Goal: Transaction & Acquisition: Purchase product/service

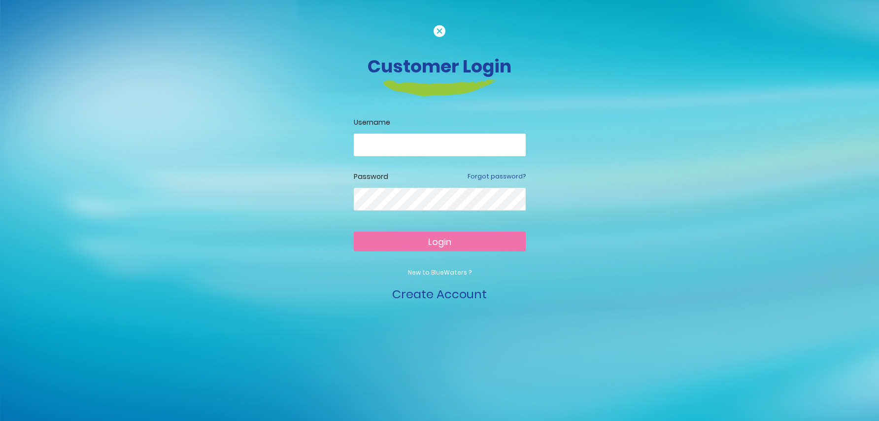
click at [394, 144] on input "email" at bounding box center [440, 145] width 172 height 23
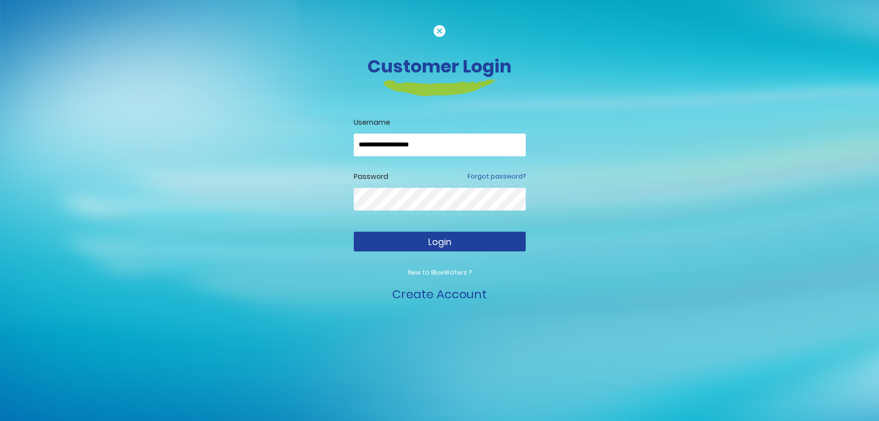
type input "**********"
click at [437, 242] on span "Login" at bounding box center [439, 241] width 23 height 12
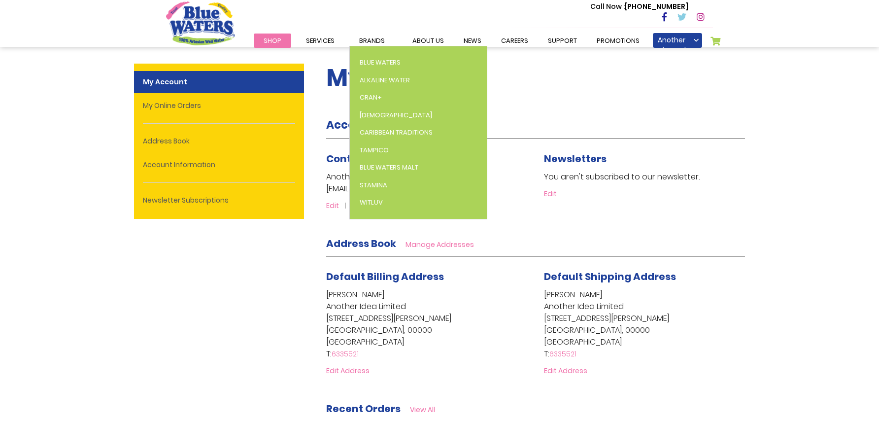
scroll to position [8, 0]
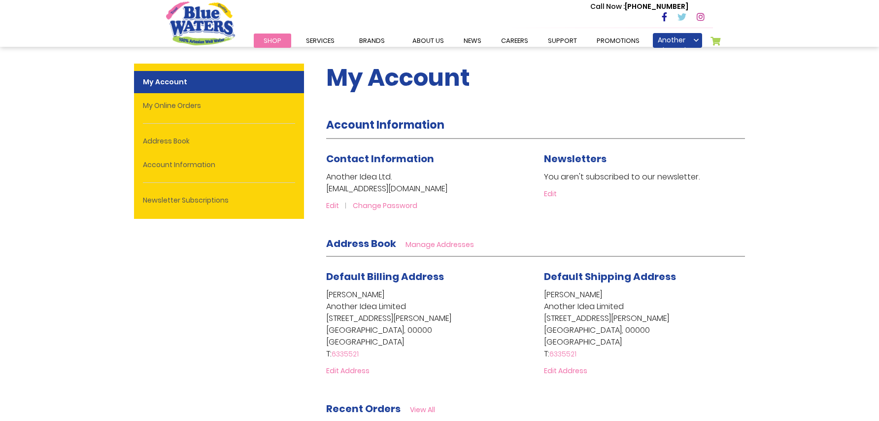
click at [264, 42] on span "Shop" at bounding box center [273, 40] width 18 height 9
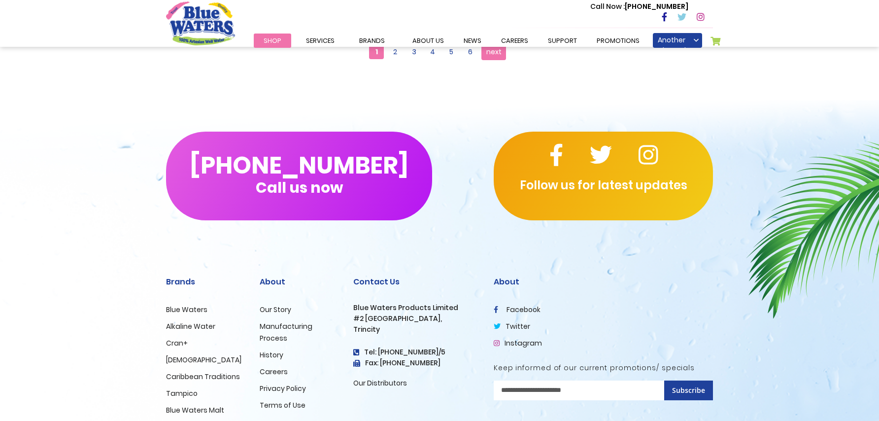
scroll to position [1111, 0]
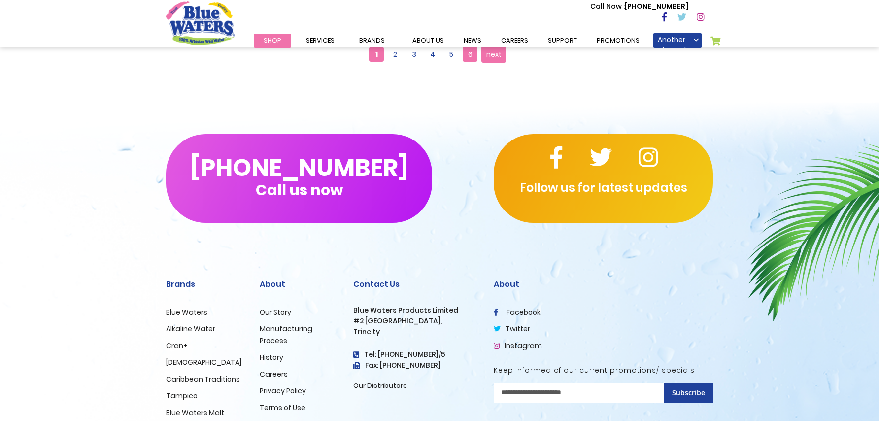
click at [468, 51] on span "6" at bounding box center [470, 54] width 15 height 15
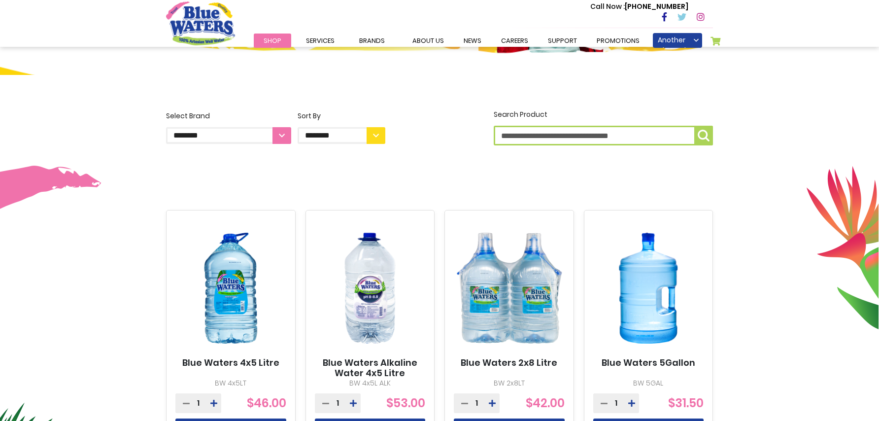
scroll to position [244, 0]
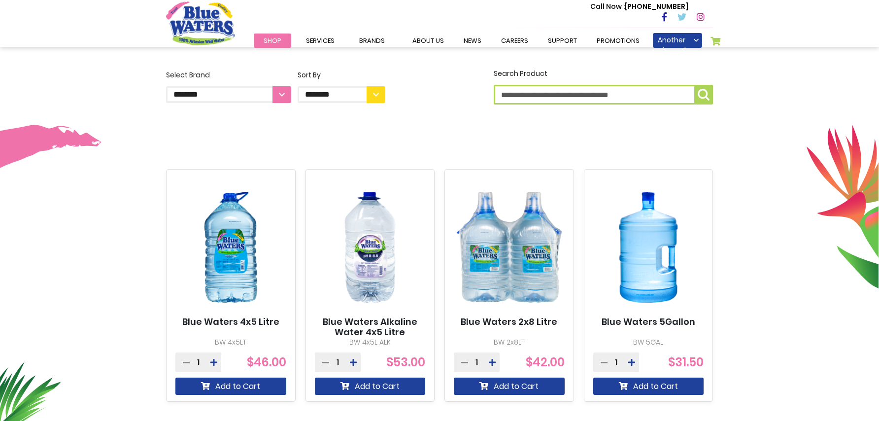
click at [630, 359] on icon at bounding box center [631, 362] width 7 height 8
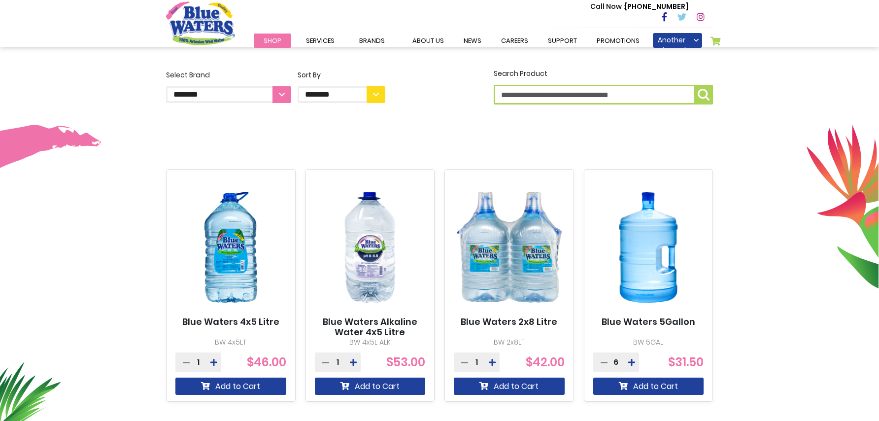
click at [630, 359] on icon at bounding box center [631, 362] width 7 height 8
click at [643, 383] on button "Add to Cart" at bounding box center [648, 385] width 111 height 17
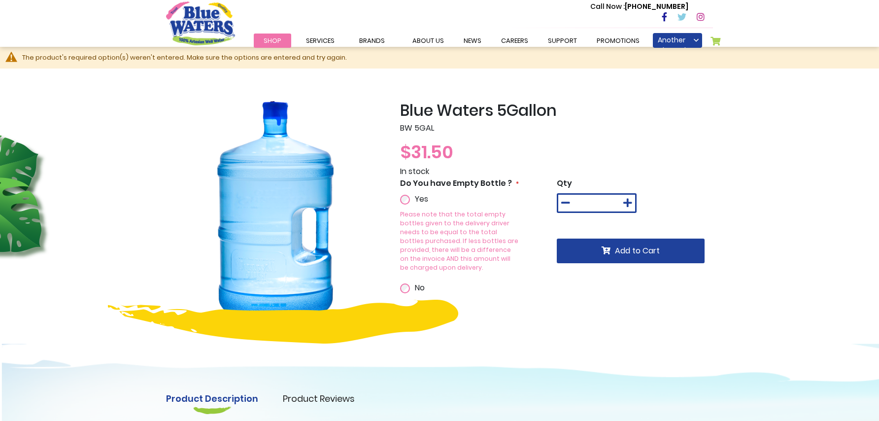
click at [625, 204] on icon at bounding box center [627, 203] width 9 height 10
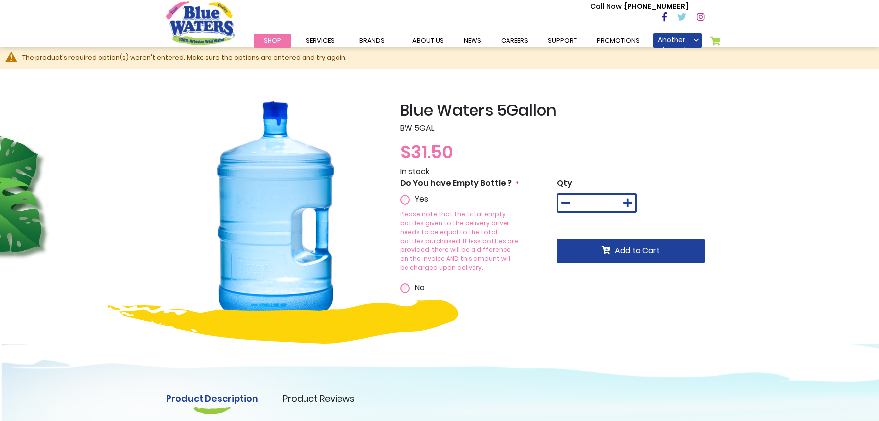
click at [625, 204] on icon at bounding box center [627, 203] width 9 height 10
type input "*"
click at [602, 252] on icon "submit" at bounding box center [606, 250] width 9 height 8
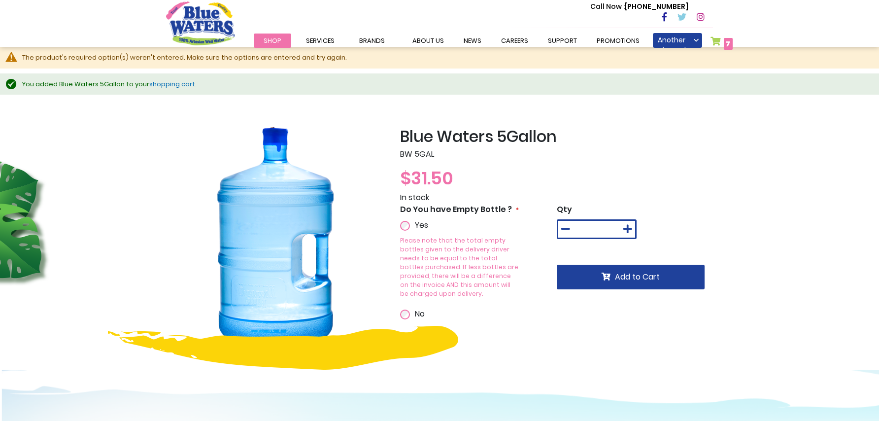
click at [726, 45] on span "7" at bounding box center [728, 44] width 4 height 10
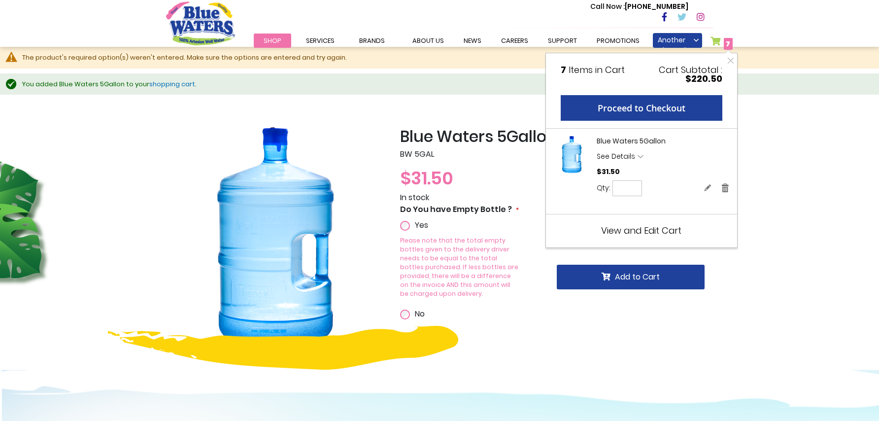
click at [655, 231] on span "View and Edit Cart" at bounding box center [641, 230] width 80 height 12
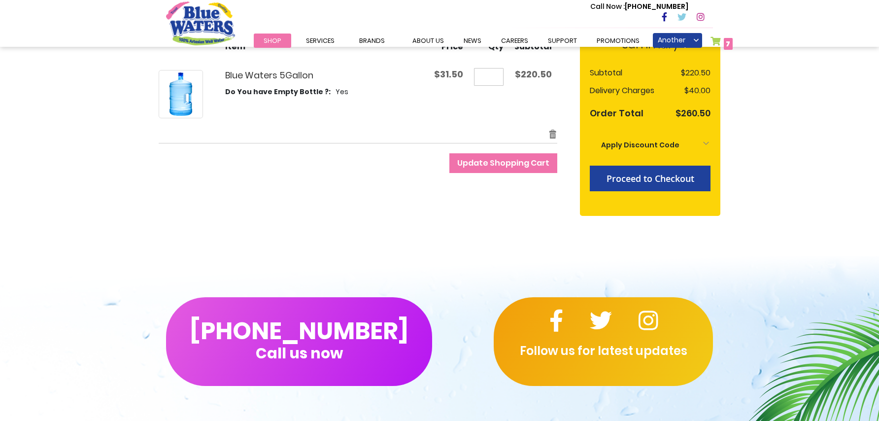
scroll to position [173, 0]
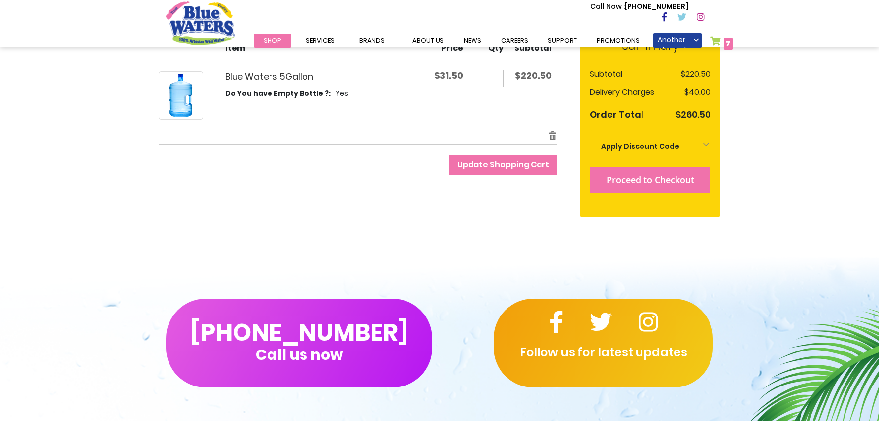
click at [670, 183] on span "Proceed to Checkout" at bounding box center [650, 180] width 88 height 12
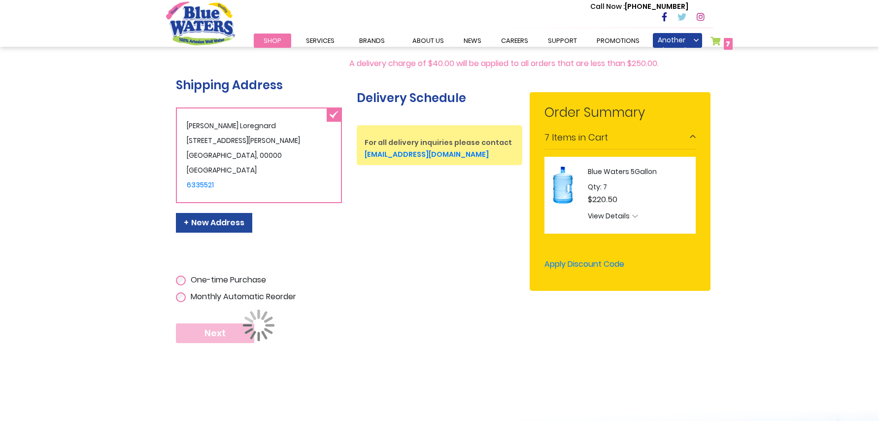
scroll to position [189, 0]
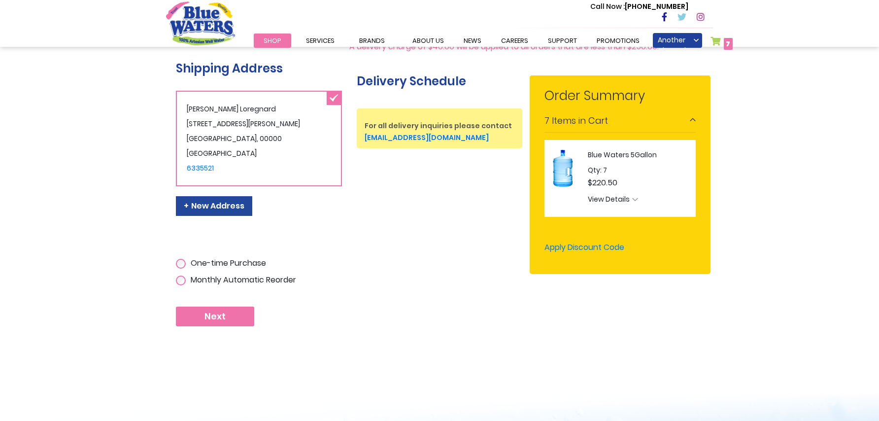
click at [185, 314] on button "Next" at bounding box center [215, 316] width 78 height 20
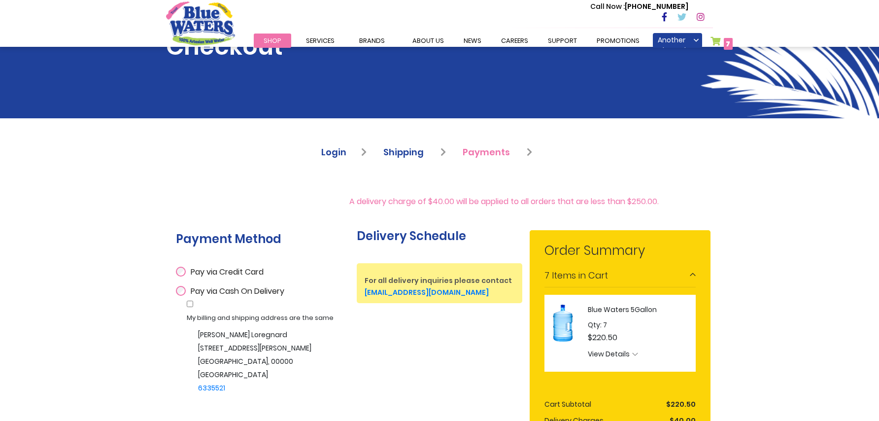
scroll to position [39, 0]
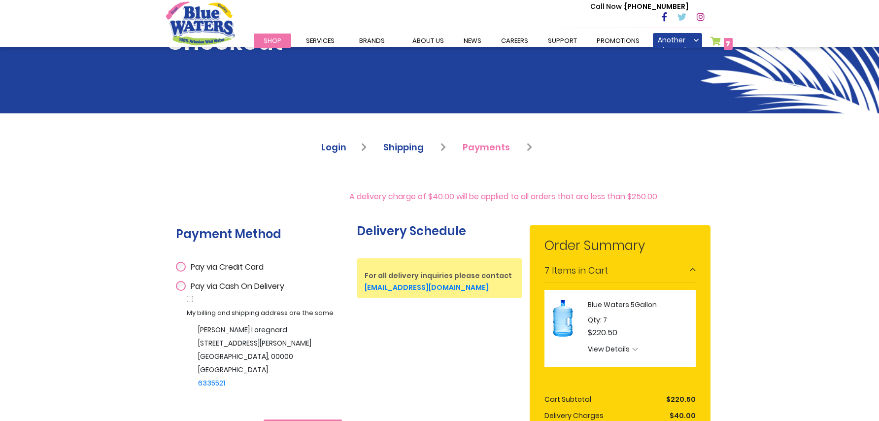
click at [461, 146] on ul "Login Shipping Payments" at bounding box center [439, 149] width 236 height 18
click at [413, 148] on span "Shipping" at bounding box center [403, 147] width 40 height 12
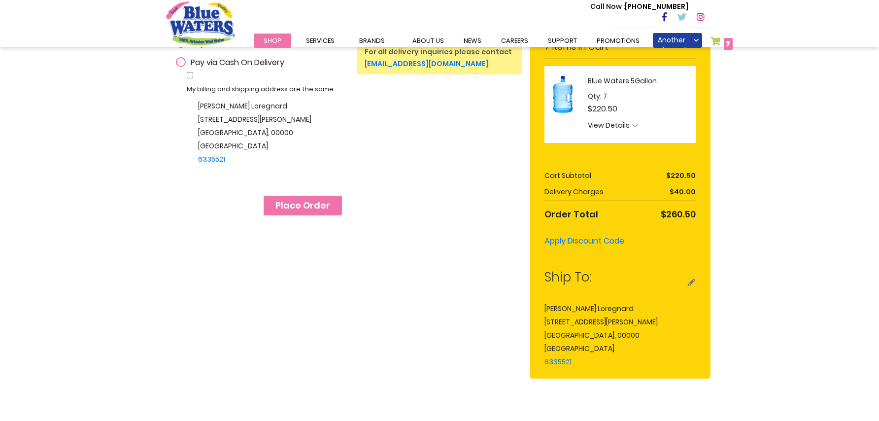
scroll to position [181, 0]
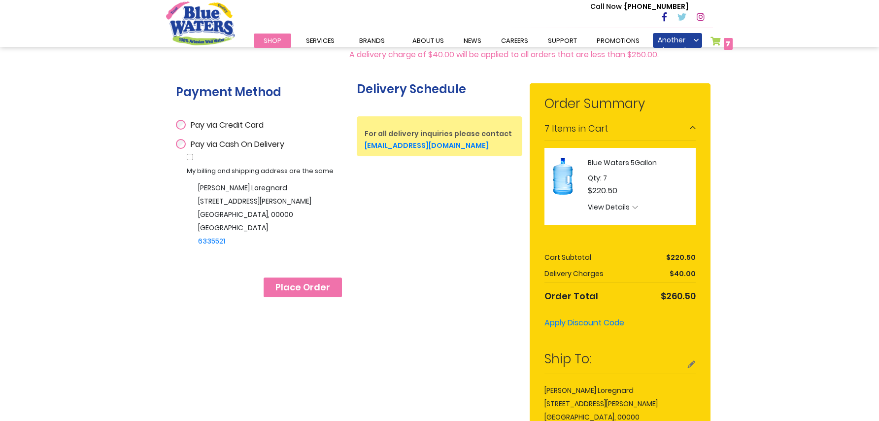
click at [696, 129] on div "Order Summary 7 Items in Cart Blue Waters 5Gallon Qty 7 $220.50 View Details Op…" at bounding box center [620, 211] width 181 height 256
click at [692, 129] on div "7 Items in Cart" at bounding box center [619, 129] width 151 height 22
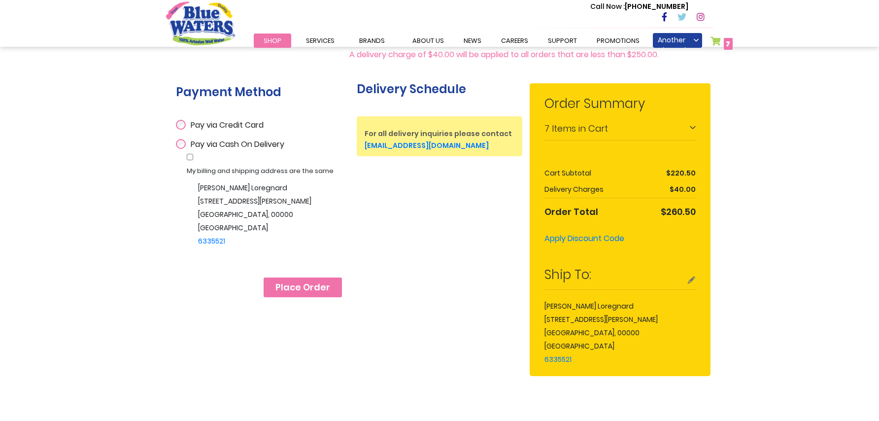
click at [692, 129] on div "7 Items in Cart" at bounding box center [619, 129] width 151 height 22
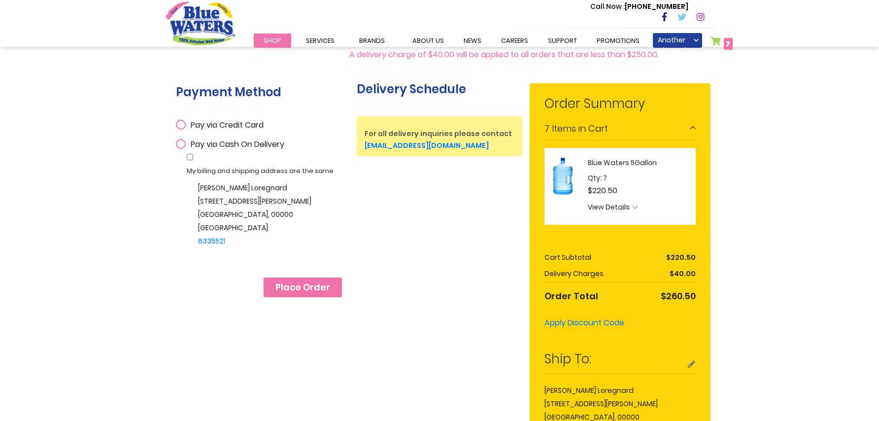
scroll to position [189, 0]
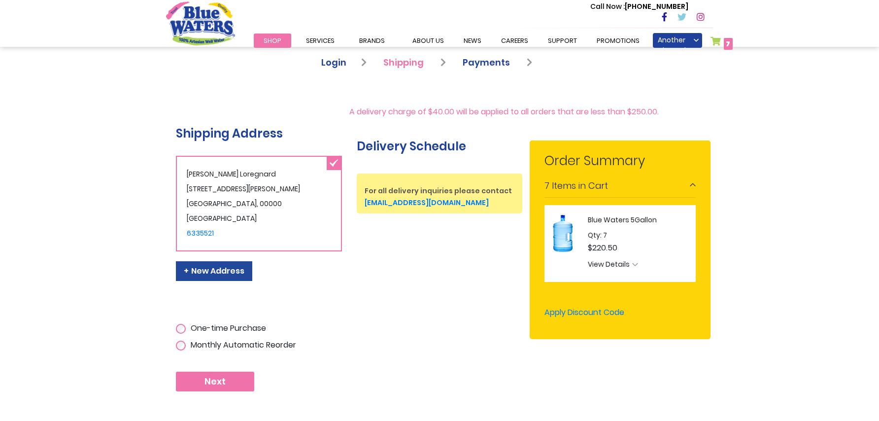
scroll to position [221, 0]
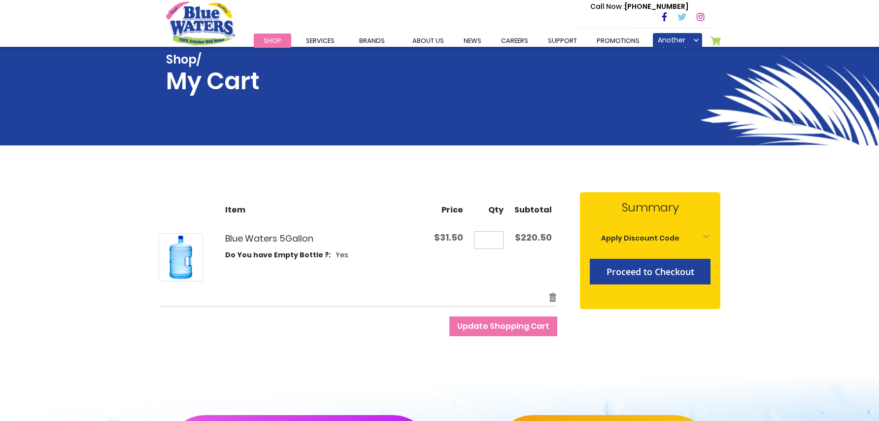
scroll to position [47, 0]
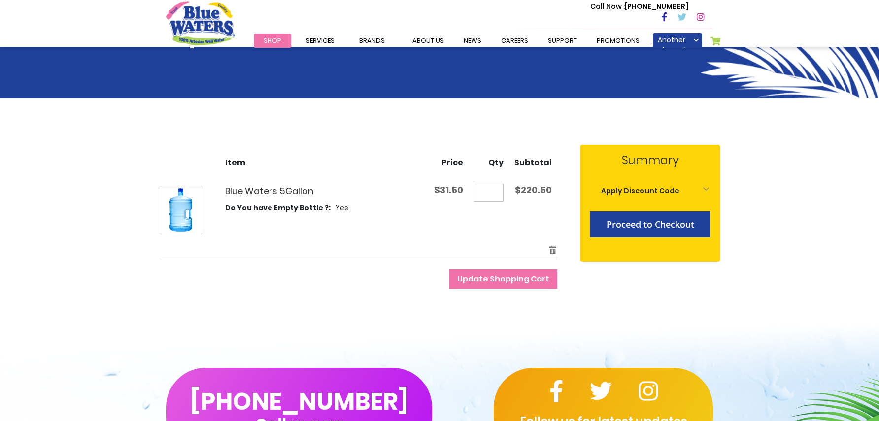
click at [490, 191] on input "*" at bounding box center [489, 193] width 30 height 18
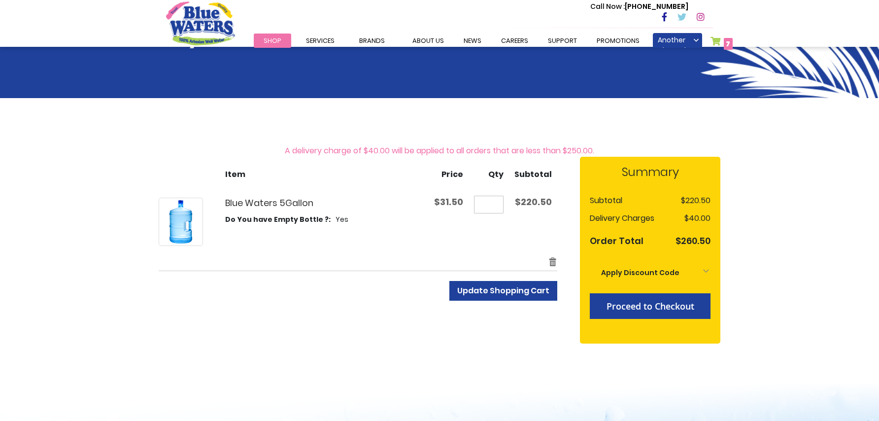
type input "*"
click at [500, 292] on span "Update Shopping Cart" at bounding box center [503, 290] width 92 height 11
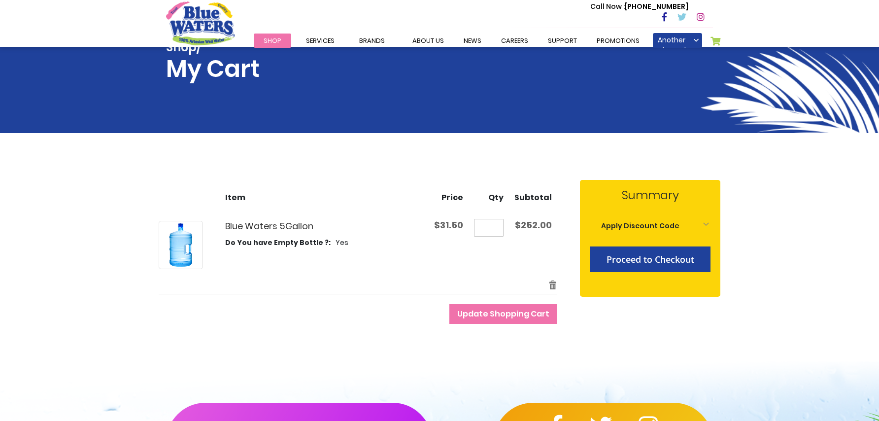
scroll to position [39, 0]
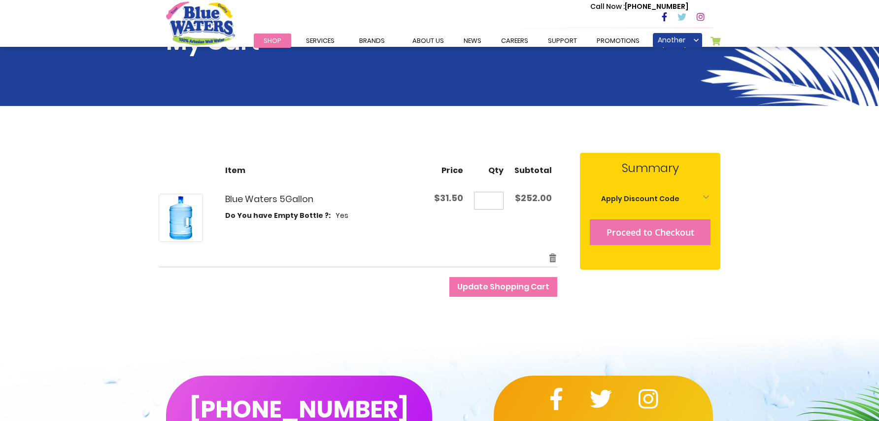
click at [636, 234] on span "Proceed to Checkout" at bounding box center [650, 232] width 88 height 12
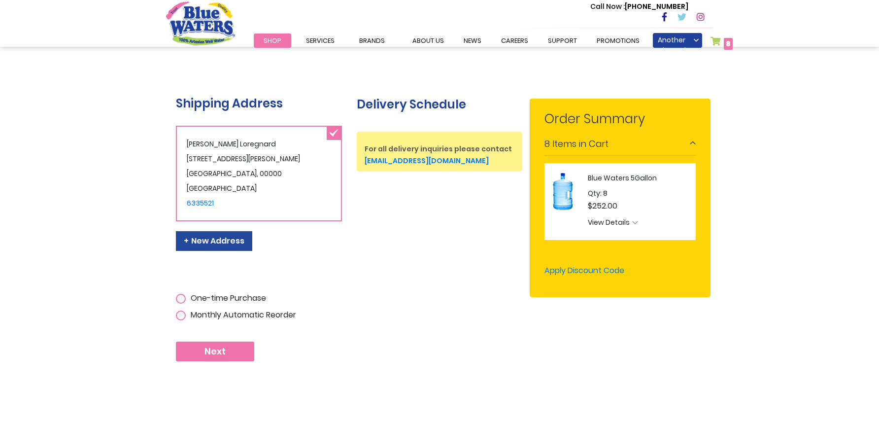
scroll to position [161, 0]
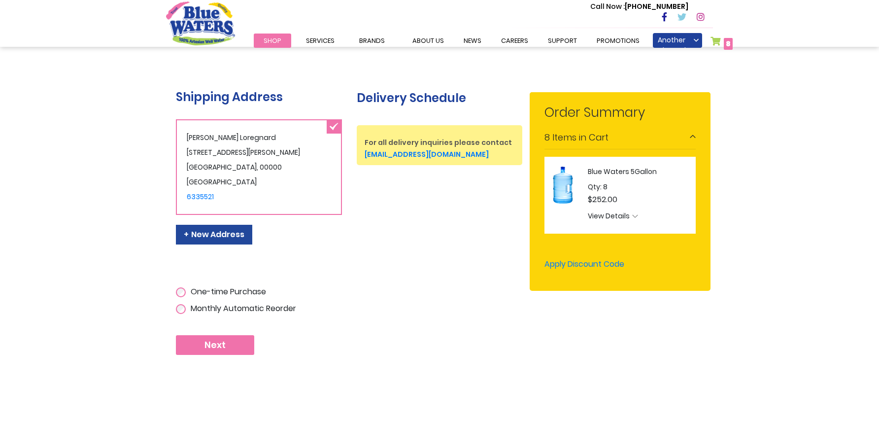
click at [210, 343] on span "Next" at bounding box center [214, 344] width 21 height 11
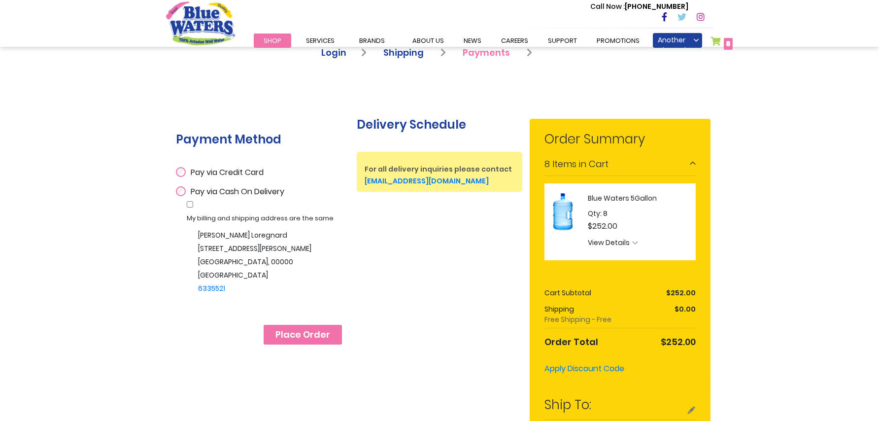
scroll to position [142, 0]
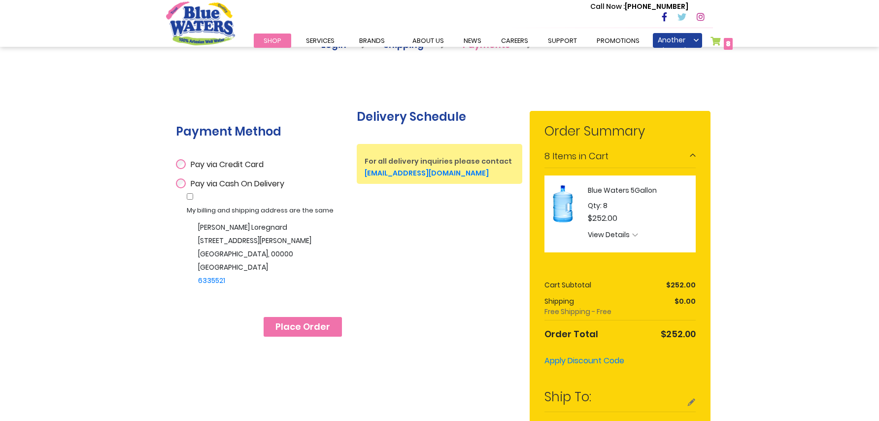
click at [316, 321] on span "Place Order" at bounding box center [302, 326] width 55 height 11
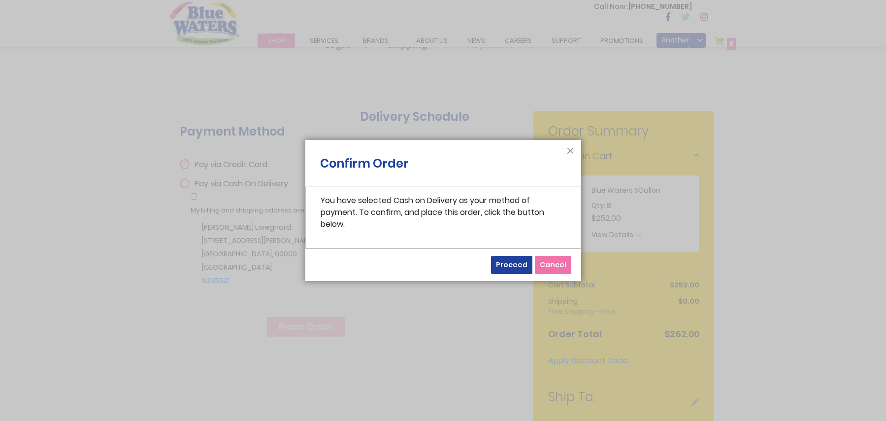
click at [516, 263] on span "Proceed" at bounding box center [512, 265] width 32 height 10
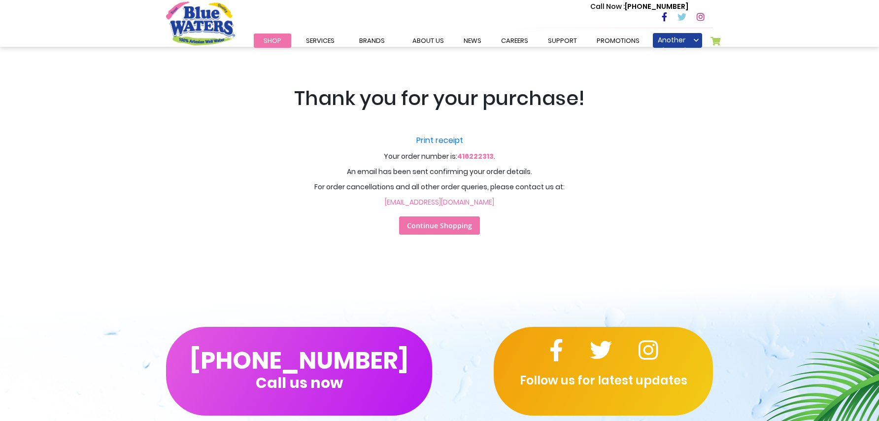
click at [458, 220] on link "Continue Shopping" at bounding box center [439, 225] width 81 height 18
